Goal: Navigation & Orientation: Find specific page/section

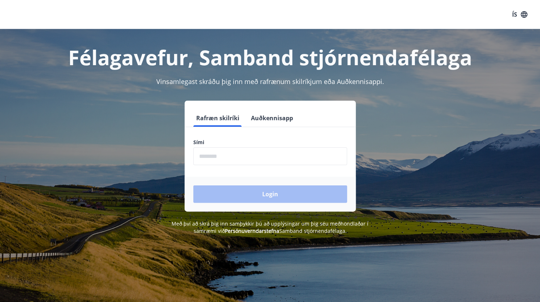
click at [254, 162] on input "phone" at bounding box center [270, 156] width 154 height 18
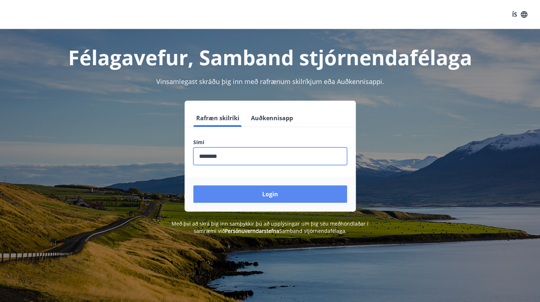
type input "********"
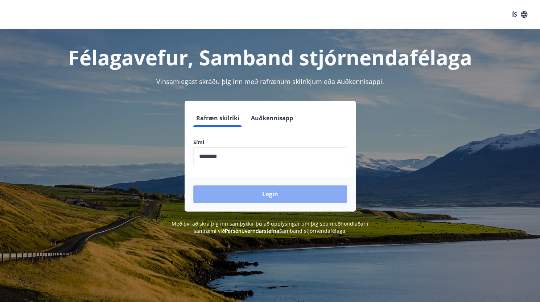
click at [250, 195] on button "Login" at bounding box center [270, 194] width 154 height 17
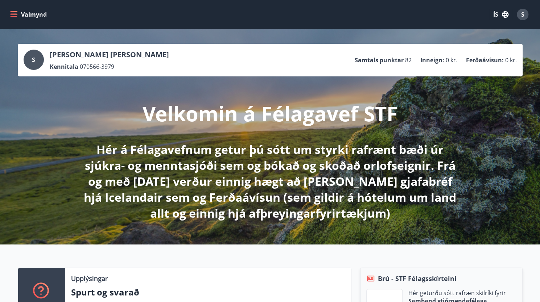
click at [497, 65] on ul "Samtals punktar 82 Inneign : 0 kr. Ferðaávísun : 0 kr." at bounding box center [435, 60] width 162 height 14
click at [13, 13] on icon "menu" at bounding box center [14, 13] width 7 height 1
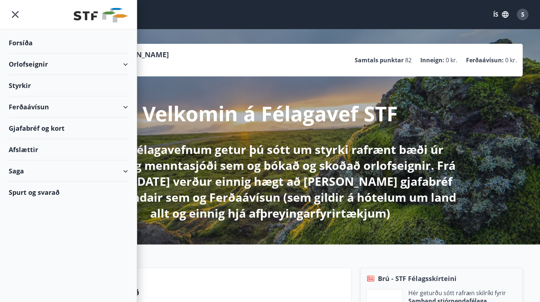
click at [120, 63] on div "Orlofseignir" at bounding box center [68, 64] width 119 height 21
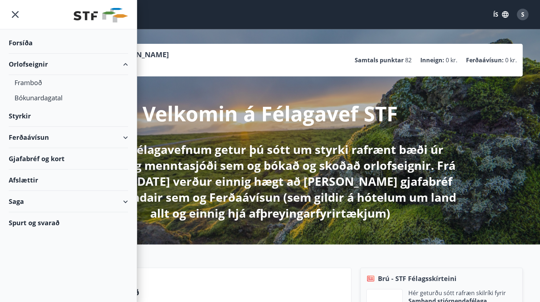
click at [117, 158] on div "Gjafabréf og kort" at bounding box center [68, 158] width 119 height 21
click at [53, 158] on div "Gjafabréf og kort" at bounding box center [68, 158] width 119 height 21
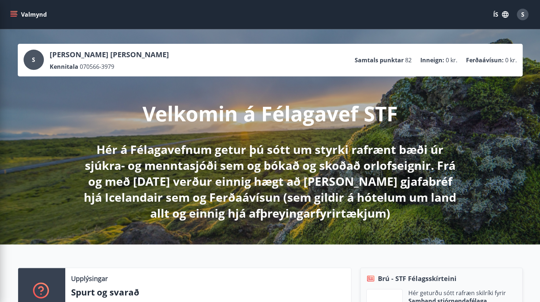
click at [491, 150] on div "S Sigurður Ingi Halldórsson Kennitala 070566-3979 Samtals punktar 82 Inneign : …" at bounding box center [270, 136] width 540 height 215
click at [505, 16] on icon "button" at bounding box center [504, 14] width 7 height 7
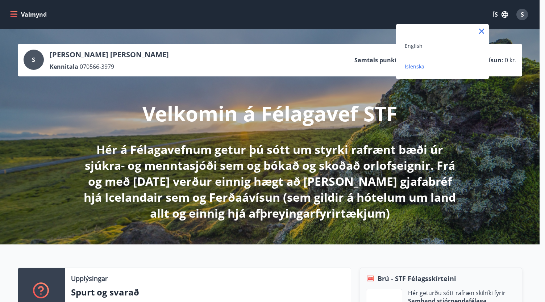
click at [522, 16] on div at bounding box center [272, 151] width 545 height 302
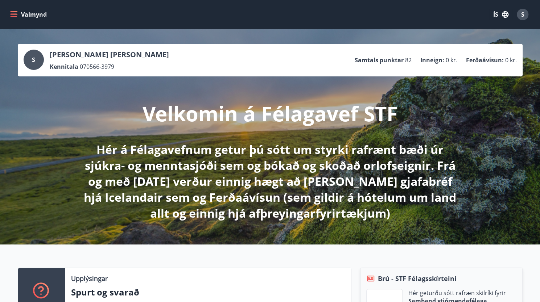
click at [522, 14] on span "S" at bounding box center [522, 15] width 3 height 8
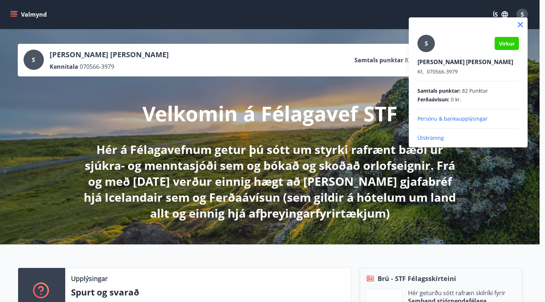
click at [444, 138] on p "Útskráning" at bounding box center [467, 137] width 101 height 7
